Goal: Task Accomplishment & Management: Manage account settings

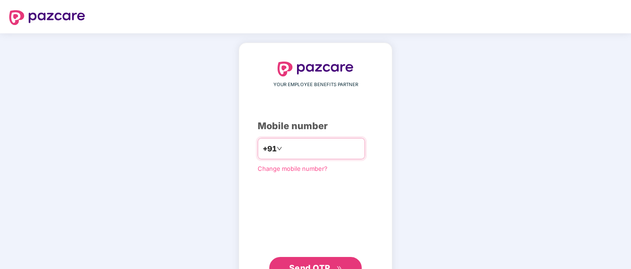
paste input "**********"
type input "**********"
click at [293, 261] on span "Send OTP" at bounding box center [315, 267] width 53 height 13
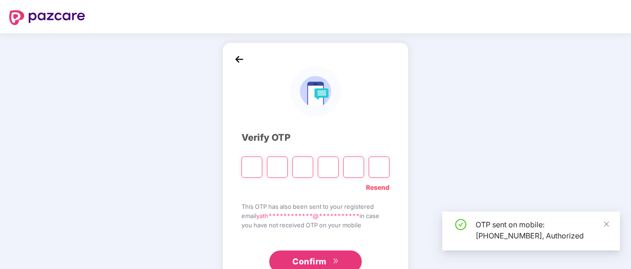
type input "*"
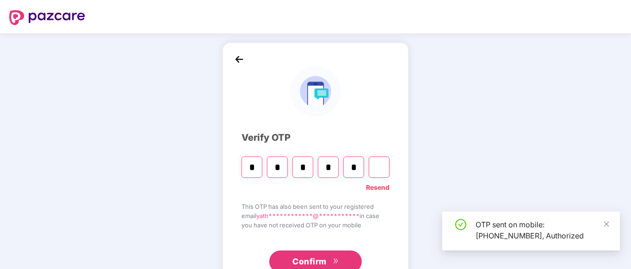
type input "*"
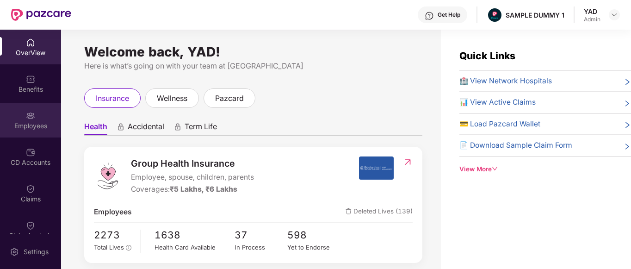
click at [21, 123] on div "Employees" at bounding box center [30, 125] width 61 height 9
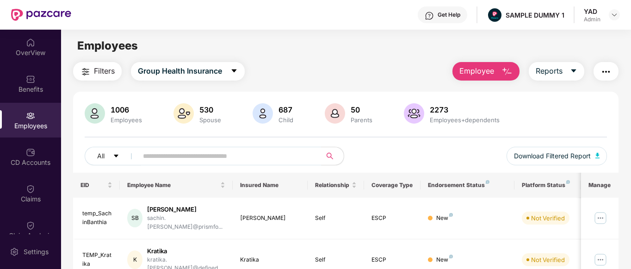
click at [436, 16] on div "Get Help" at bounding box center [443, 14] width 50 height 17
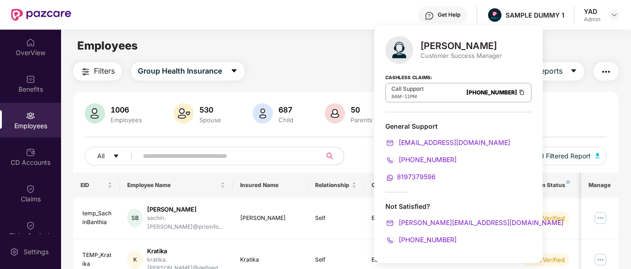
click at [297, 43] on div "Employees" at bounding box center [346, 46] width 570 height 18
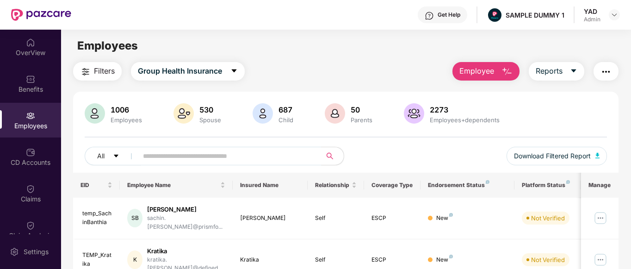
click at [485, 74] on span "Employee" at bounding box center [476, 71] width 35 height 12
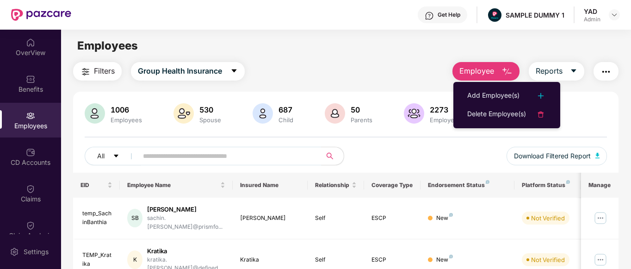
click at [421, 68] on div "Filters Group Health Insurance Employee Reports" at bounding box center [346, 71] width 546 height 19
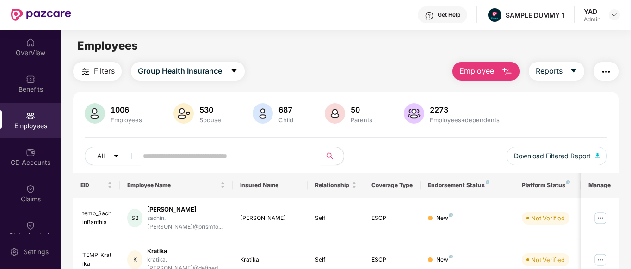
click at [495, 71] on button "Employee" at bounding box center [486, 71] width 67 height 19
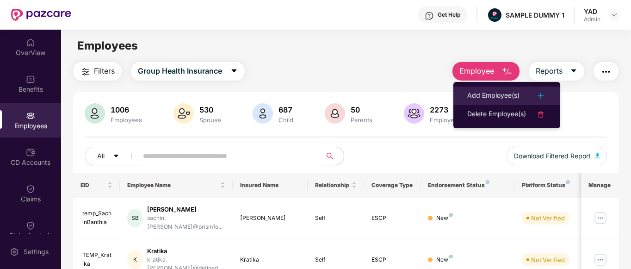
click at [487, 92] on div "Add Employee(s)" at bounding box center [493, 95] width 52 height 11
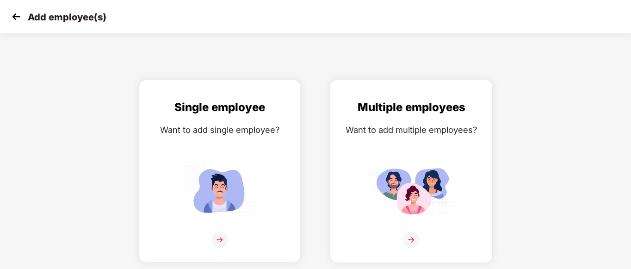
click at [403, 174] on img at bounding box center [411, 190] width 83 height 58
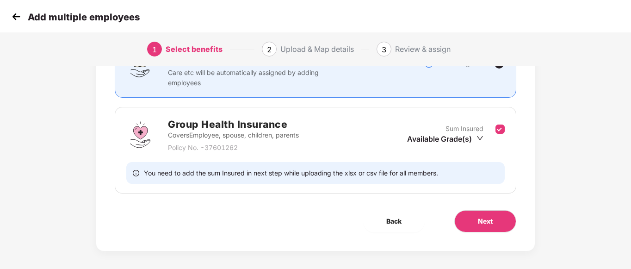
scroll to position [99, 0]
click at [486, 219] on span "Next" at bounding box center [485, 222] width 15 height 10
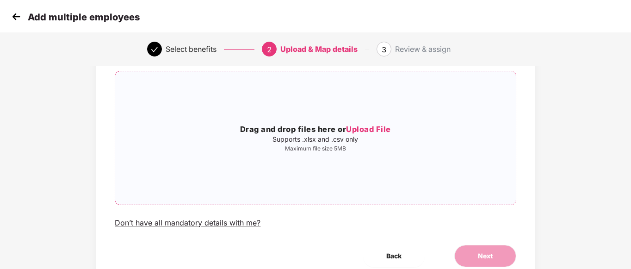
scroll to position [0, 0]
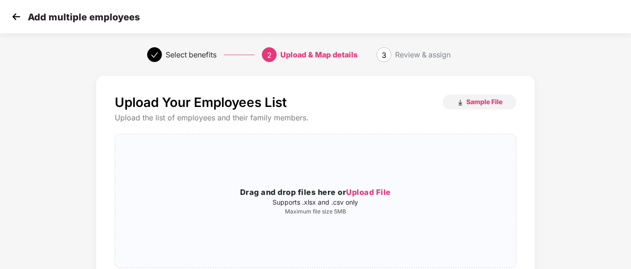
click at [13, 16] on img at bounding box center [16, 17] width 14 height 14
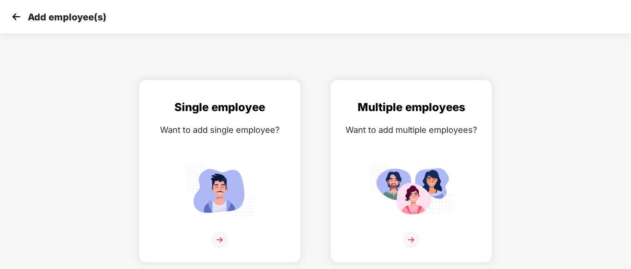
click at [14, 16] on img at bounding box center [16, 17] width 14 height 14
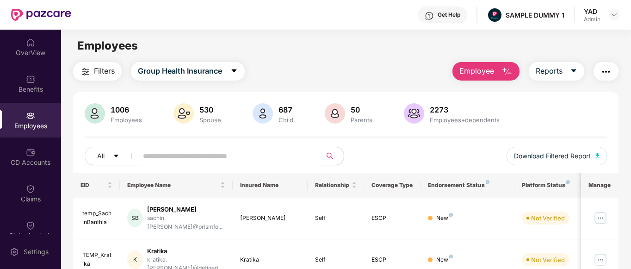
click at [612, 73] on img "button" at bounding box center [606, 71] width 11 height 11
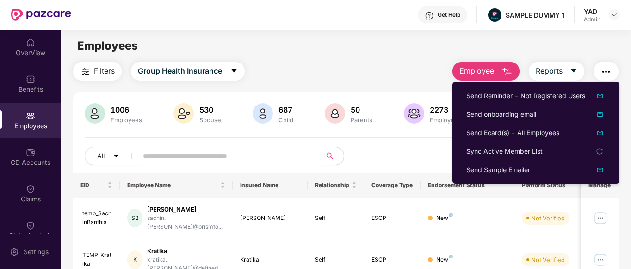
click at [411, 62] on div "Filters Group Health Insurance Employee Reports" at bounding box center [346, 71] width 546 height 19
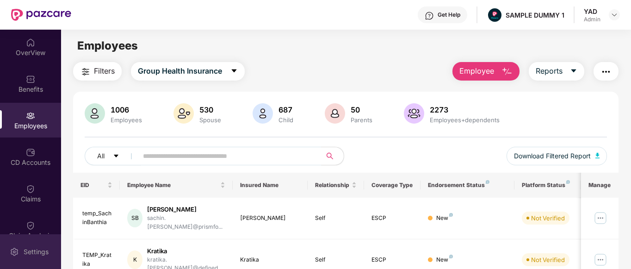
click at [12, 250] on img at bounding box center [14, 251] width 9 height 9
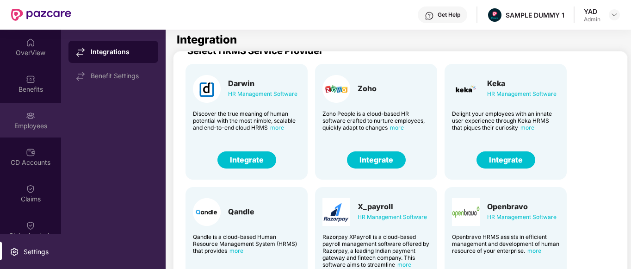
click at [26, 116] on img at bounding box center [30, 115] width 9 height 9
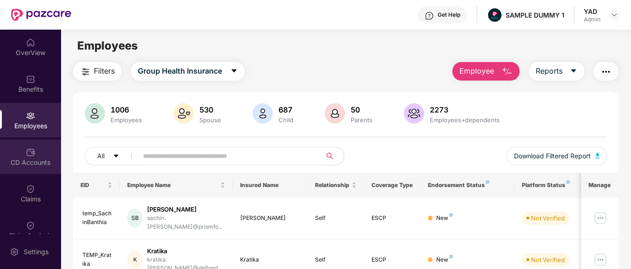
click at [15, 167] on div "CD Accounts" at bounding box center [30, 156] width 61 height 35
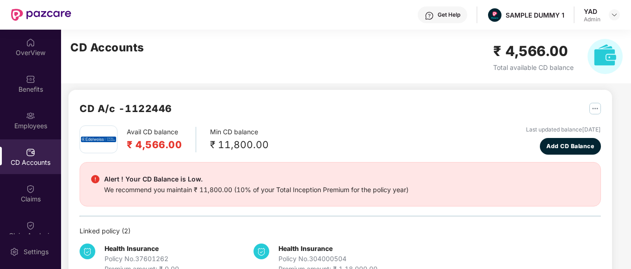
scroll to position [4, 0]
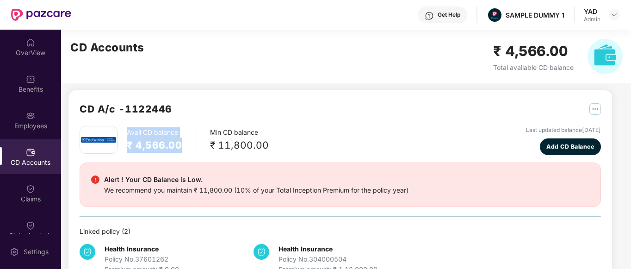
drag, startPoint x: 127, startPoint y: 130, endPoint x: 192, endPoint y: 143, distance: 66.1
click at [192, 143] on div "Avail CD balance ₹ 4,566.00" at bounding box center [161, 139] width 69 height 25
click at [188, 153] on div "Avail CD balance ₹ 4,566.00 Min CD balance ₹ 11,800.00" at bounding box center [174, 140] width 189 height 28
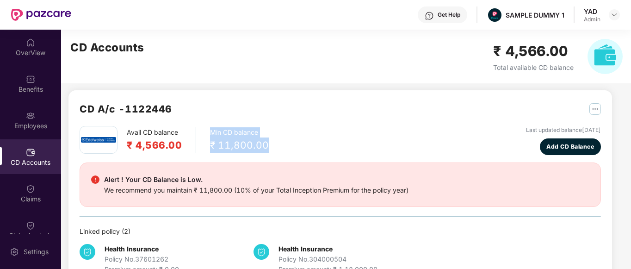
drag, startPoint x: 207, startPoint y: 132, endPoint x: 270, endPoint y: 150, distance: 66.0
click at [270, 150] on div "Avail CD balance ₹ 4,566.00 Min CD balance ₹ 11,800.00 Last updated balance 23 …" at bounding box center [340, 140] width 521 height 29
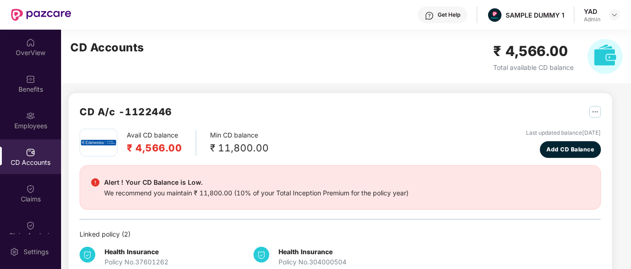
scroll to position [0, 0]
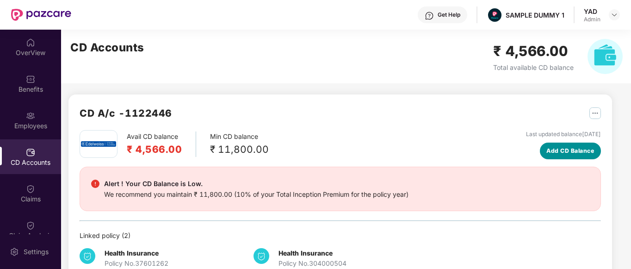
click at [557, 149] on span "Add CD Balance" at bounding box center [570, 150] width 48 height 9
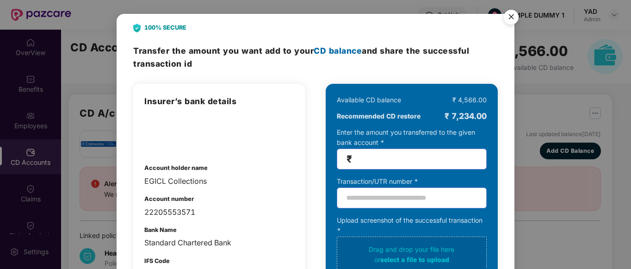
scroll to position [26, 0]
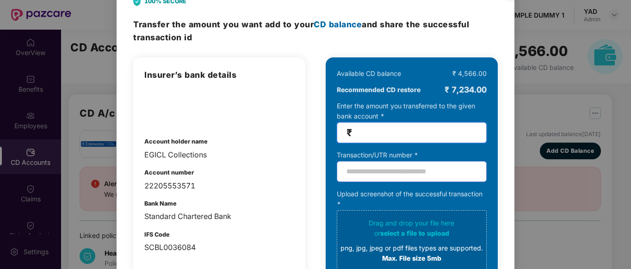
click at [378, 135] on input "number" at bounding box center [415, 132] width 123 height 11
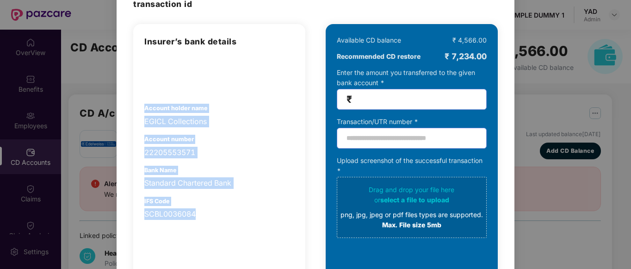
drag, startPoint x: 143, startPoint y: 106, endPoint x: 227, endPoint y: 209, distance: 132.5
click at [227, 209] on div "Insurer’s bank details Account holder name EGICL Collections Account number 222…" at bounding box center [219, 172] width 172 height 296
click at [256, 138] on div "Account number 22205553571" at bounding box center [219, 147] width 150 height 24
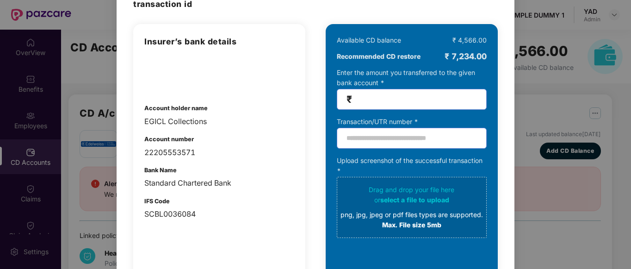
click at [371, 97] on input "number" at bounding box center [415, 99] width 123 height 11
type input "*"
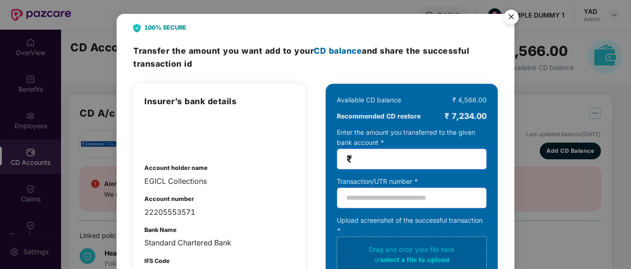
click at [507, 18] on img "Close" at bounding box center [511, 19] width 26 height 26
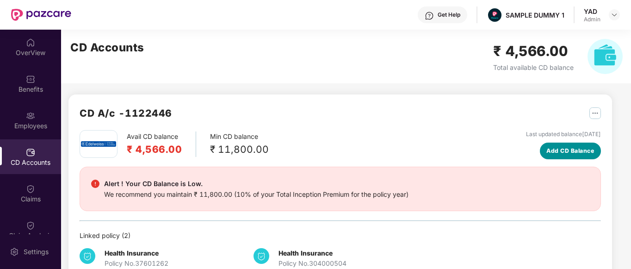
click at [576, 147] on span "Add CD Balance" at bounding box center [570, 150] width 48 height 9
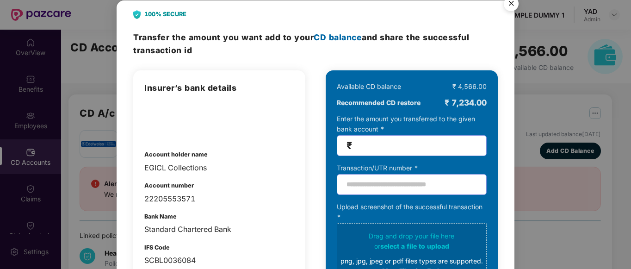
scroll to position [57, 0]
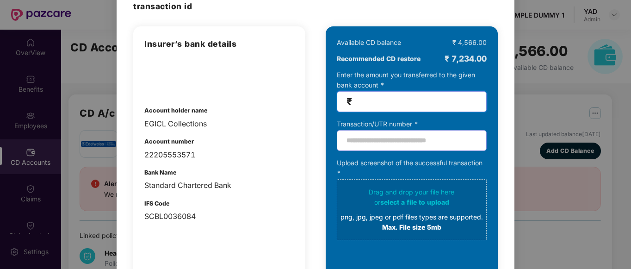
click at [418, 96] on input "number" at bounding box center [415, 101] width 123 height 11
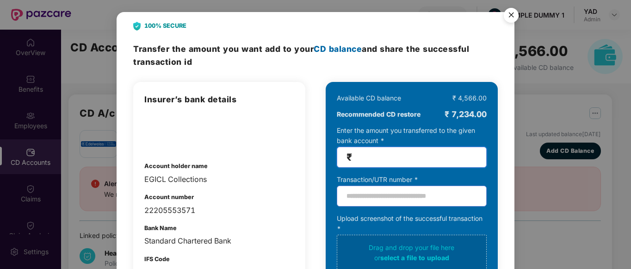
scroll to position [2, 0]
type input "*****"
click at [511, 15] on img "Close" at bounding box center [511, 17] width 26 height 26
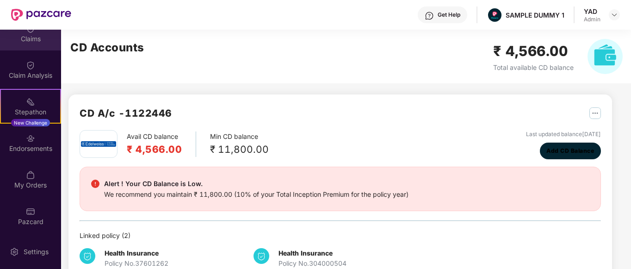
scroll to position [161, 0]
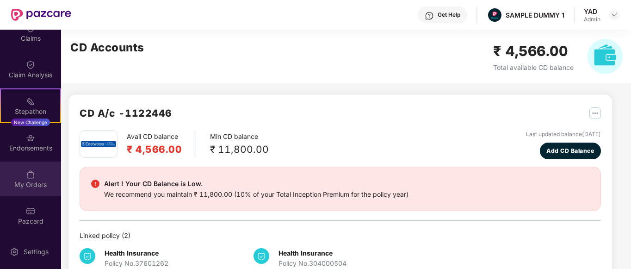
click at [15, 179] on div "My Orders" at bounding box center [30, 178] width 61 height 35
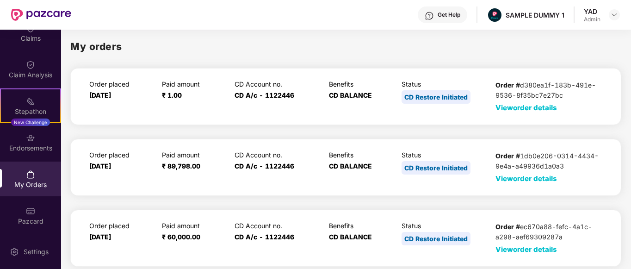
scroll to position [33, 0]
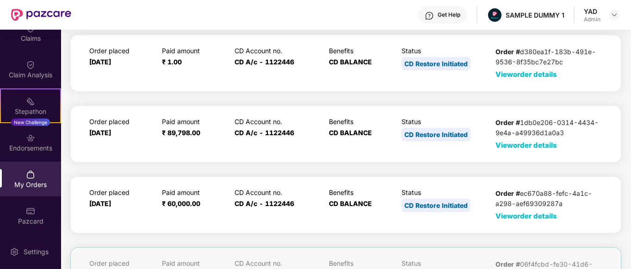
click at [524, 149] on div "Order # 1db0e206-0314-4434-9e4a-a49936d1a0a3 View order details" at bounding box center [549, 134] width 107 height 33
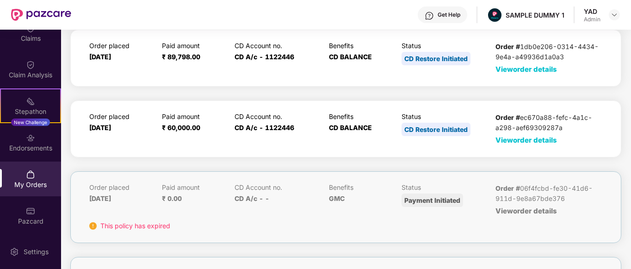
click at [515, 66] on span "View order details" at bounding box center [527, 69] width 62 height 9
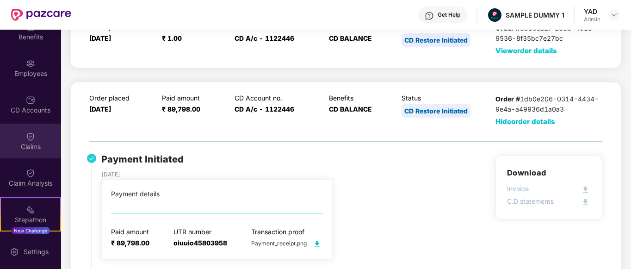
scroll to position [53, 0]
click at [19, 157] on div "Claims" at bounding box center [30, 140] width 61 height 35
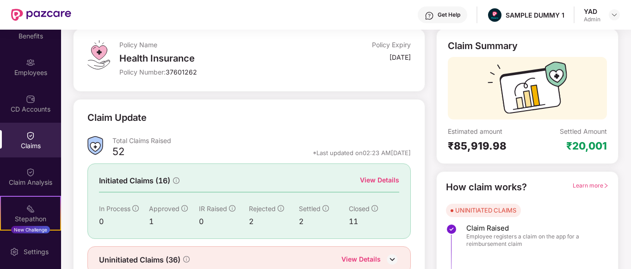
scroll to position [77, 0]
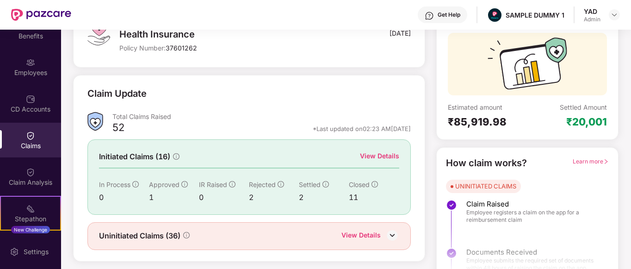
click at [376, 156] on div "View Details" at bounding box center [379, 156] width 39 height 10
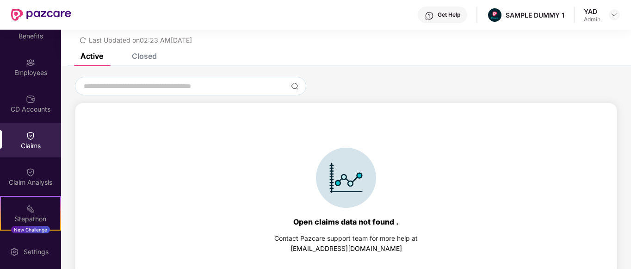
scroll to position [40, 0]
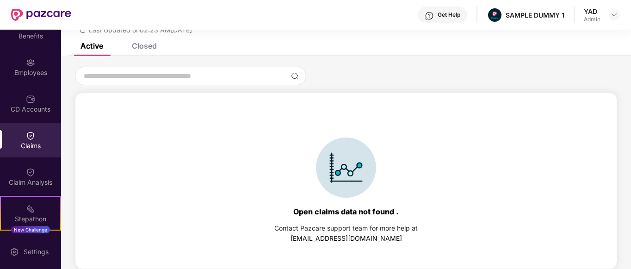
click at [140, 48] on div "Closed" at bounding box center [144, 45] width 25 height 9
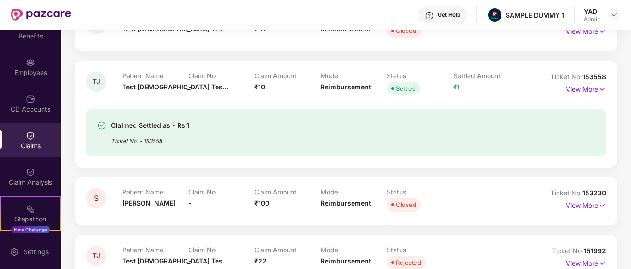
scroll to position [187, 0]
click at [598, 84] on img at bounding box center [602, 89] width 8 height 10
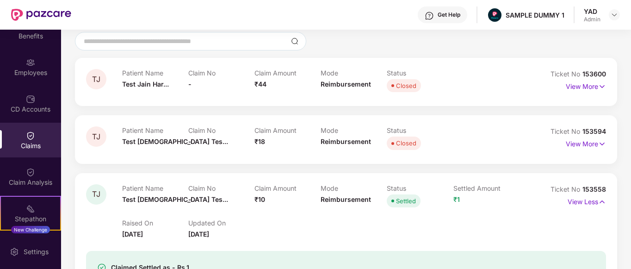
scroll to position [0, 0]
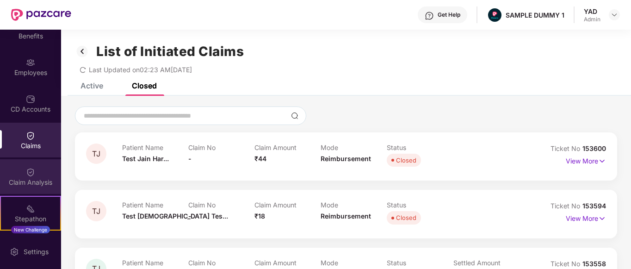
click at [23, 167] on div "Claim Analysis" at bounding box center [30, 176] width 61 height 35
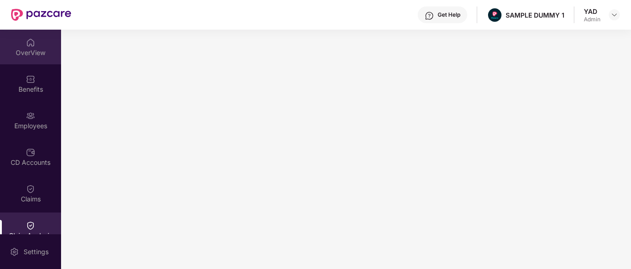
click at [13, 48] on div "OverView" at bounding box center [30, 52] width 61 height 9
